Goal: Transaction & Acquisition: Purchase product/service

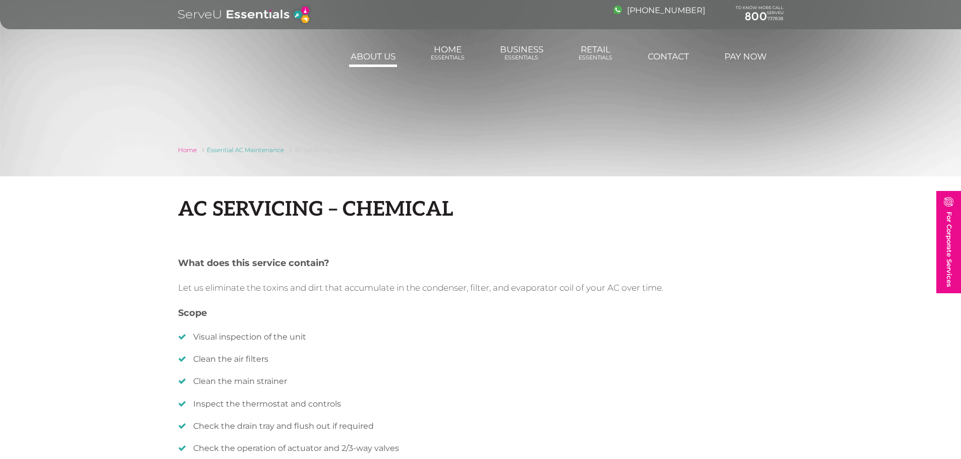
click at [365, 61] on link "About us" at bounding box center [373, 56] width 48 height 20
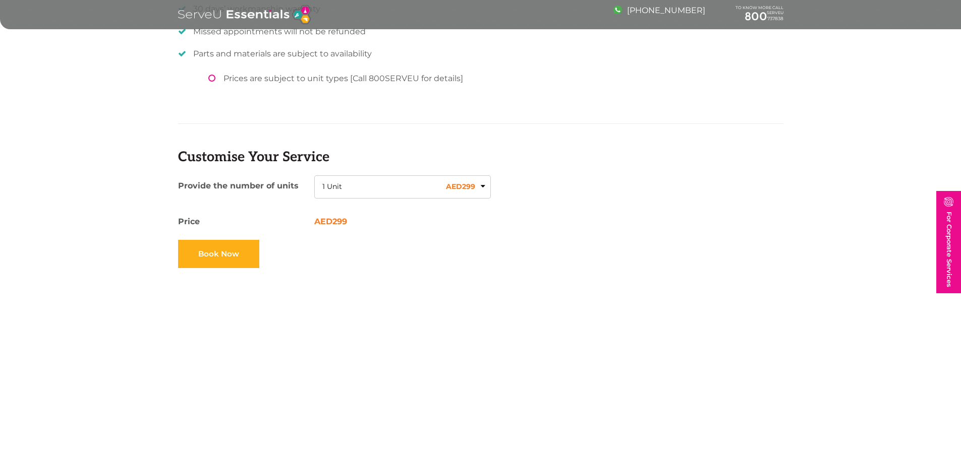
scroll to position [807, 0]
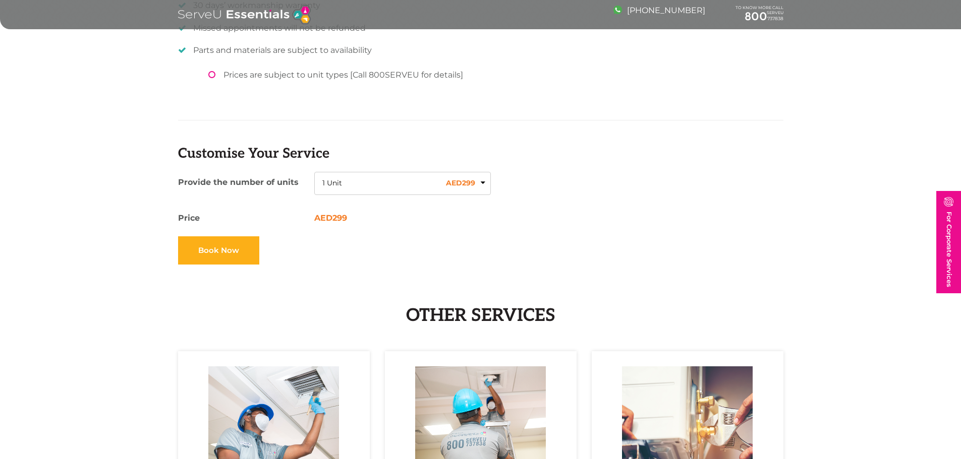
click at [439, 184] on button "1 Unit AED 299" at bounding box center [402, 183] width 176 height 23
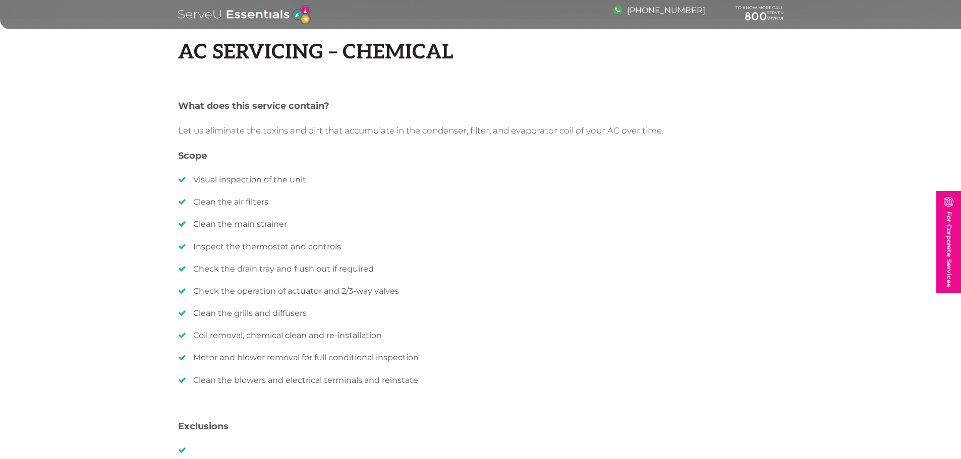
scroll to position [101, 0]
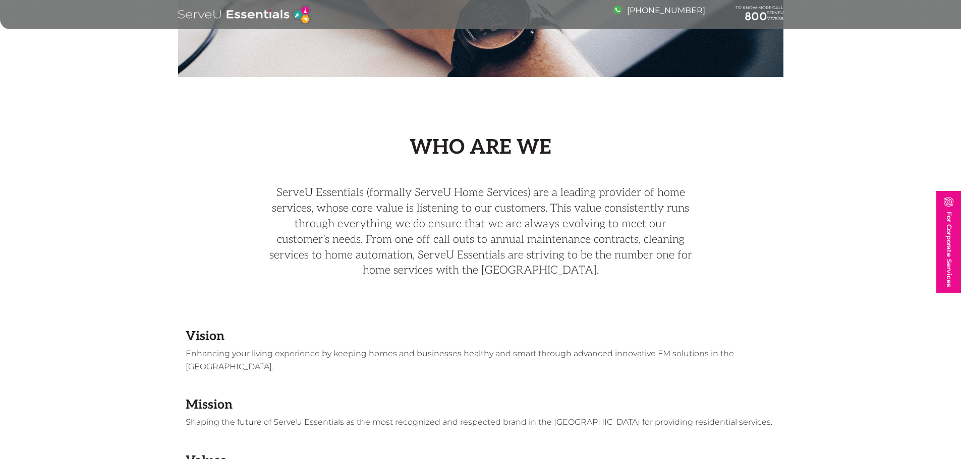
scroll to position [656, 0]
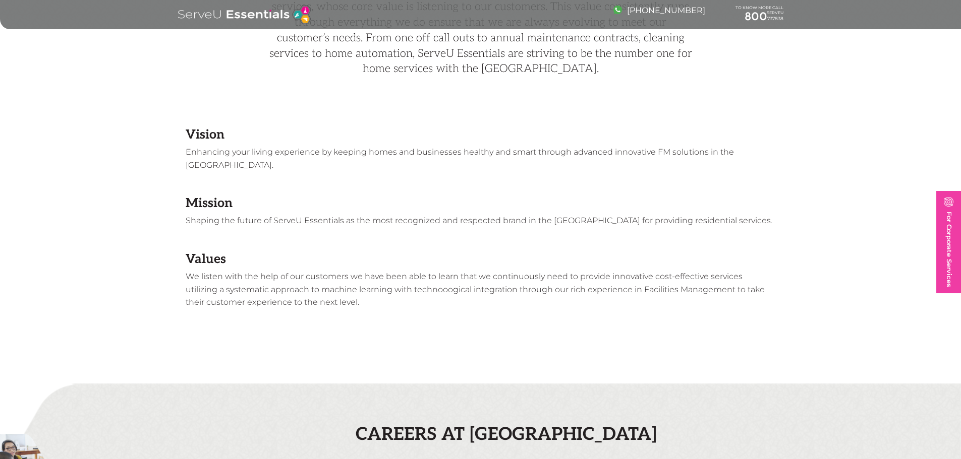
click at [948, 228] on link "For Corporate Services" at bounding box center [948, 242] width 25 height 102
